Goal: Check status: Check status

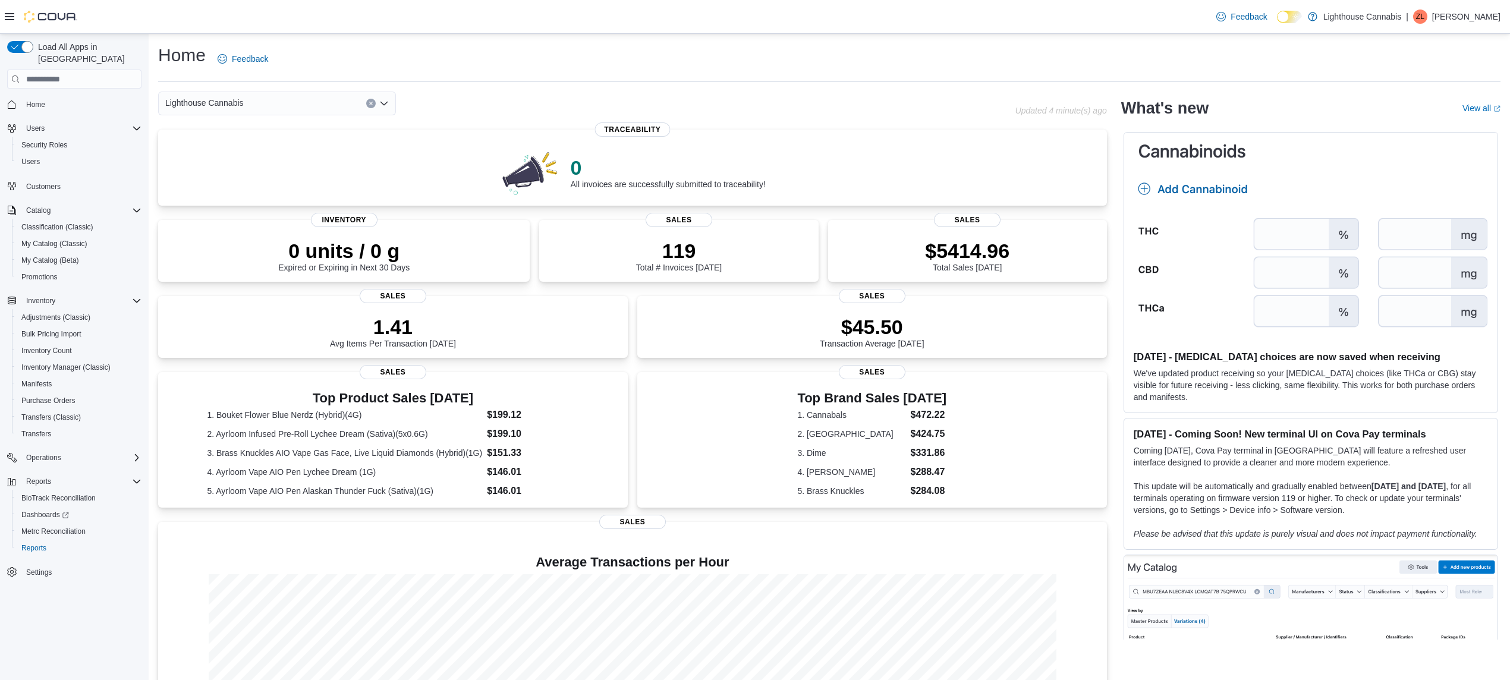
scroll to position [92, 0]
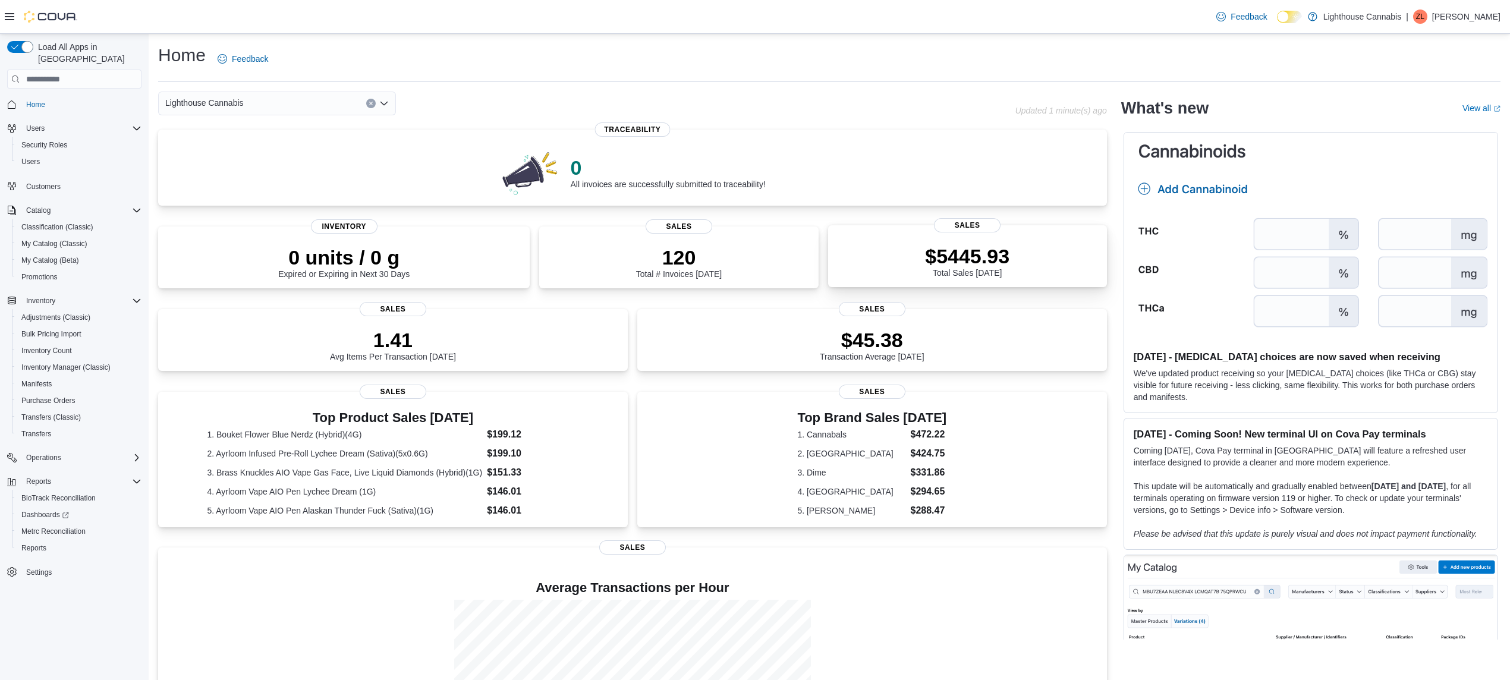
click at [1000, 271] on div "$5445.93 Total Sales [DATE]" at bounding box center [967, 260] width 84 height 33
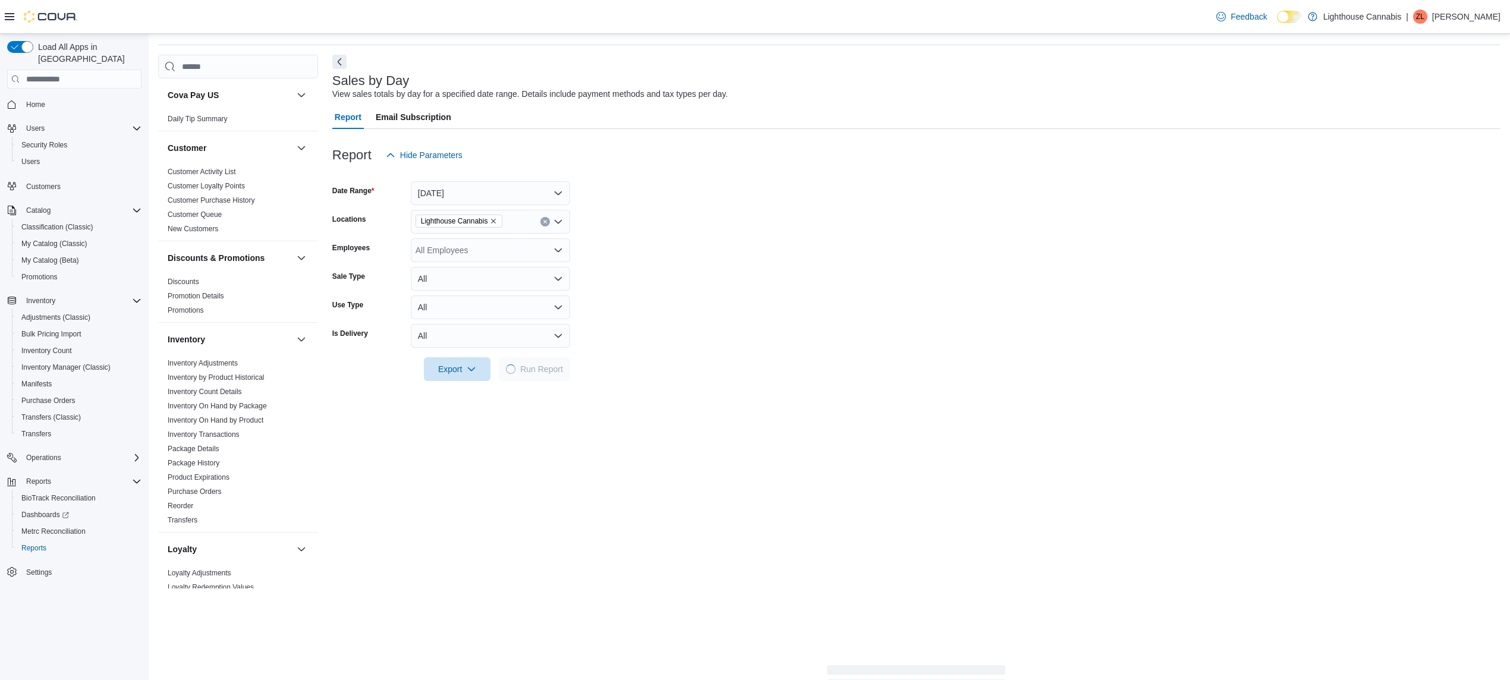
scroll to position [72, 0]
